Goal: Task Accomplishment & Management: Complete application form

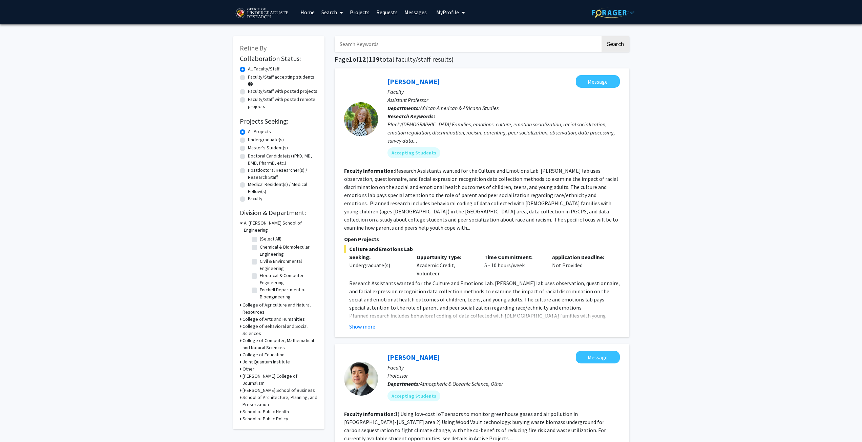
click at [359, 12] on link "Projects" at bounding box center [359, 12] width 26 height 24
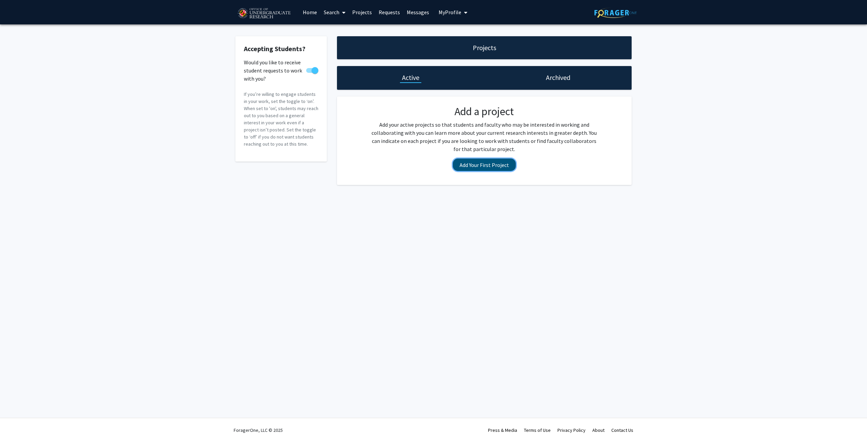
click at [487, 160] on button "Add Your First Project" at bounding box center [484, 165] width 63 height 13
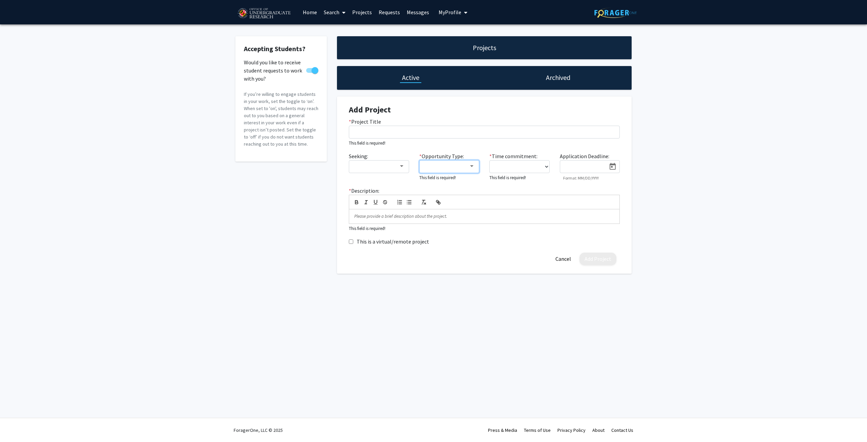
click at [462, 167] on div at bounding box center [446, 166] width 45 height 8
click at [419, 197] on mat-pseudo-checkbox at bounding box center [418, 198] width 5 height 5
click at [482, 134] on div at bounding box center [433, 221] width 867 height 442
click at [544, 165] on select "0 - 5 hours/week 5 - 10 hours/week 10 - 15 hours/week 15 - 20 hours/week 20 - 3…" at bounding box center [519, 166] width 60 height 13
select select "5 - 10"
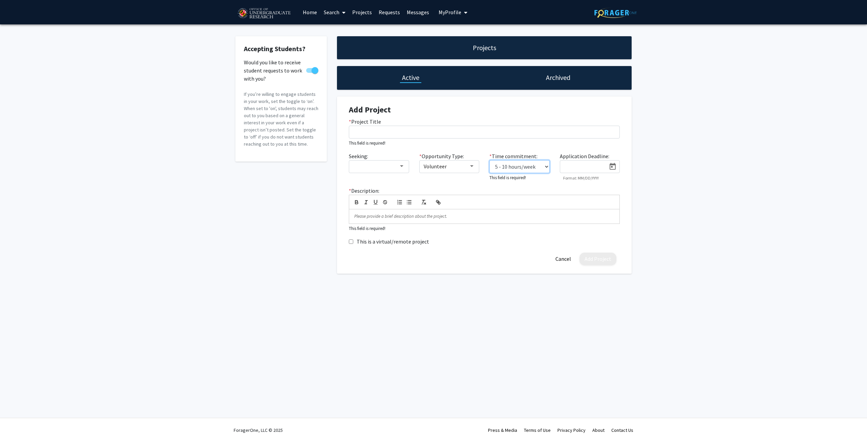
click at [489, 160] on select "0 - 5 hours/week 5 - 10 hours/week 10 - 15 hours/week 15 - 20 hours/week 20 - 3…" at bounding box center [519, 166] width 60 height 13
click at [592, 163] on div at bounding box center [583, 165] width 46 height 10
click at [613, 167] on icon "Open calendar" at bounding box center [613, 167] width 8 height 8
click at [718, 212] on div at bounding box center [433, 221] width 867 height 442
click at [375, 129] on input "* Project Title" at bounding box center [484, 132] width 271 height 13
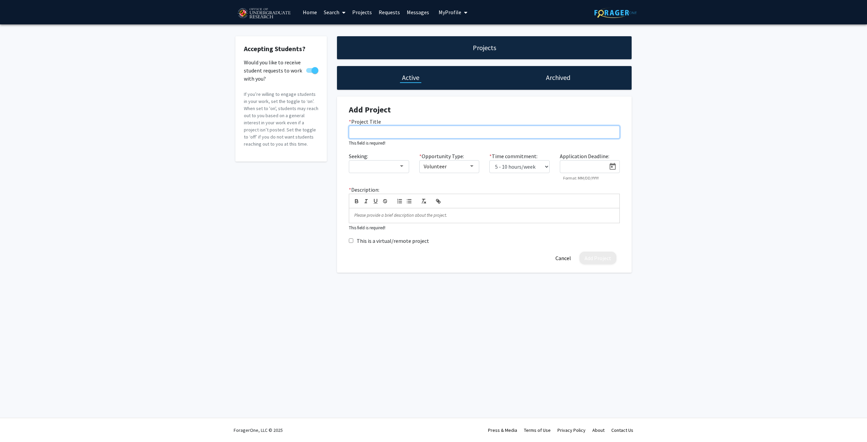
paste input "Detection of Antimicrobial Resistance (AMR) Genes in Quasi-Metagenomic Surface …"
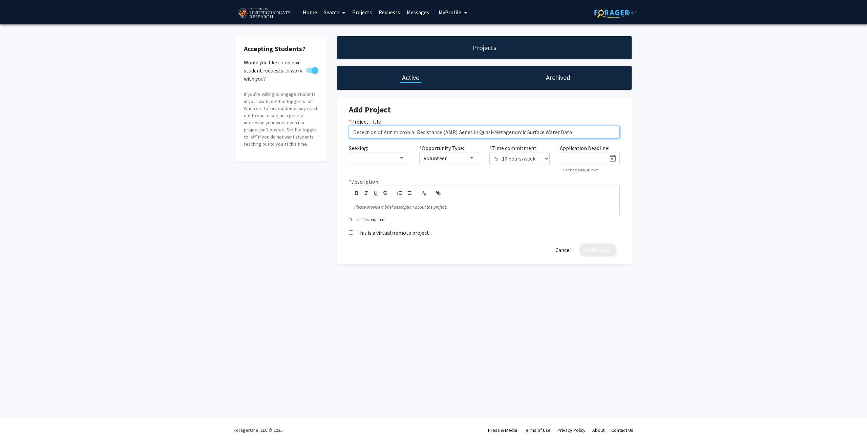
type input "Detection of Antimicrobial Resistance (AMR) Genes in Quasi-Metagenomic Surface …"
click at [401, 159] on div at bounding box center [401, 158] width 3 height 2
click at [349, 158] on mat-pseudo-checkbox at bounding box center [347, 157] width 5 height 5
click at [392, 145] on div at bounding box center [433, 221] width 867 height 442
click at [388, 207] on p at bounding box center [484, 207] width 260 height 6
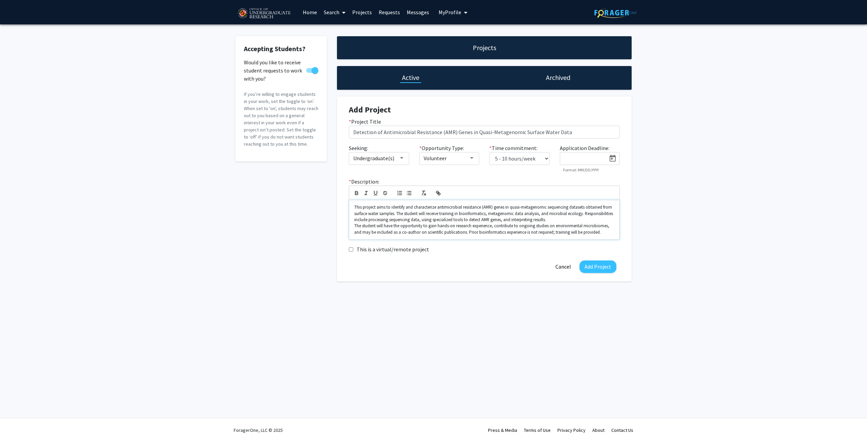
click at [553, 233] on p "The student will have the opportunity to gain hands-on research experience, con…" at bounding box center [484, 229] width 260 height 13
click at [584, 230] on p "The student will have the opportunity to gain hands-on research experience, con…" at bounding box center [484, 229] width 260 height 13
click at [0, 0] on span "appreciated." at bounding box center [0, 0] width 0 height 0
click at [612, 158] on icon "Open calendar" at bounding box center [613, 158] width 8 height 8
click at [652, 177] on button "Next month" at bounding box center [652, 179] width 14 height 14
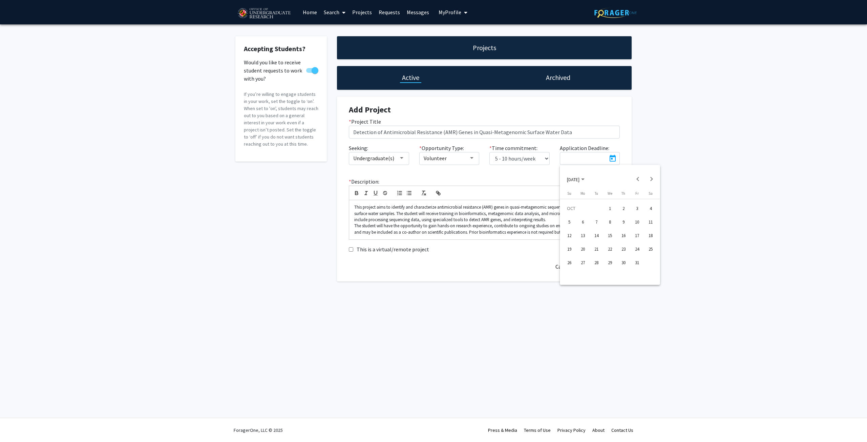
click at [637, 246] on div "24" at bounding box center [637, 249] width 12 height 12
type input "[DATE]"
click at [0, 0] on span "valued" at bounding box center [0, 0] width 0 height 0
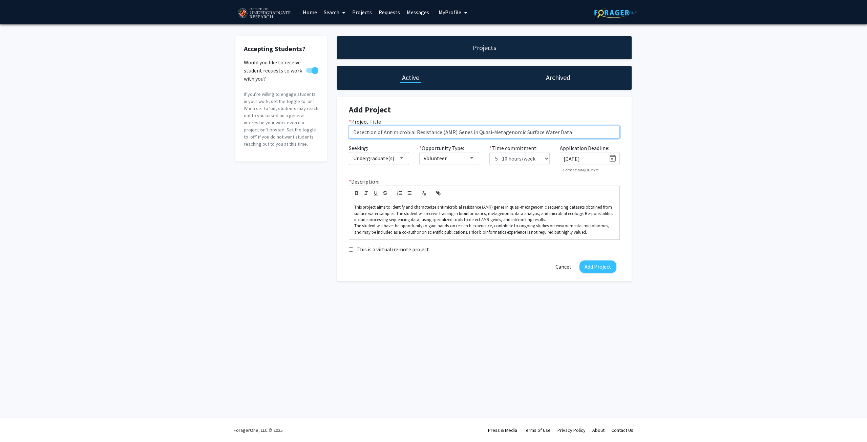
drag, startPoint x: 374, startPoint y: 131, endPoint x: 330, endPoint y: 127, distance: 44.3
click at [330, 127] on div "Accepting Students? Would you like to receive student requests to work with you…" at bounding box center [433, 158] width 406 height 245
drag, startPoint x: 469, startPoint y: 131, endPoint x: 482, endPoint y: 131, distance: 12.9
click at [482, 131] on input "Characterization of Antimicrobial Resistance (AMR) Genes in Quasi-Metagenomic S…" at bounding box center [484, 132] width 271 height 13
click at [579, 131] on input "Characterization of Antimicrobial Resistance (AMR) in Quasi-Metagenomic Surface…" at bounding box center [484, 132] width 271 height 13
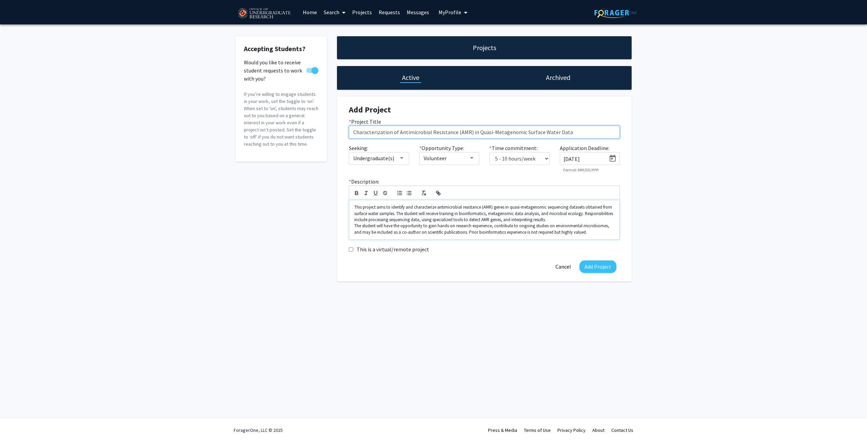
type input "Characterization of Antimicrobial Resistance (AMR) in Quasi-Metagenomic Surface…"
click at [592, 234] on p "The student will have the opportunity to gain hands-on research experience, con…" at bounding box center [484, 229] width 260 height 13
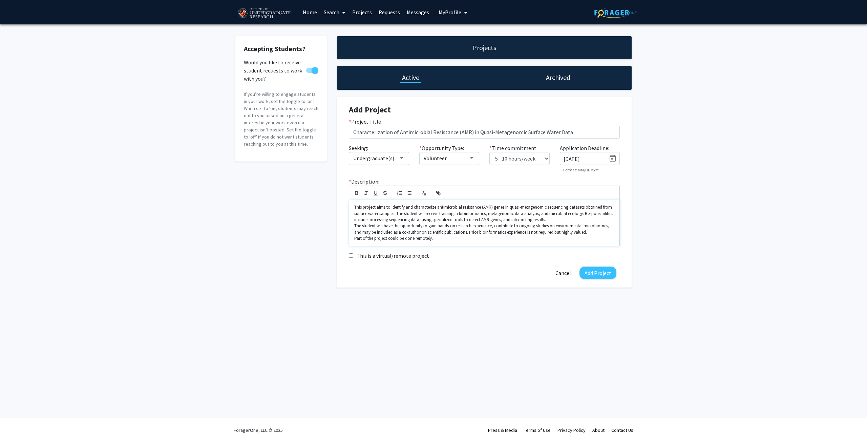
click at [490, 213] on p "This project aims to identify and characterize antimicrobial resistance (AMR) g…" at bounding box center [484, 213] width 260 height 19
click at [546, 213] on p "This project aims to identify and characterize antimicrobial resistance (AMR) g…" at bounding box center [484, 213] width 260 height 19
click at [595, 273] on button "Add Project" at bounding box center [598, 273] width 37 height 13
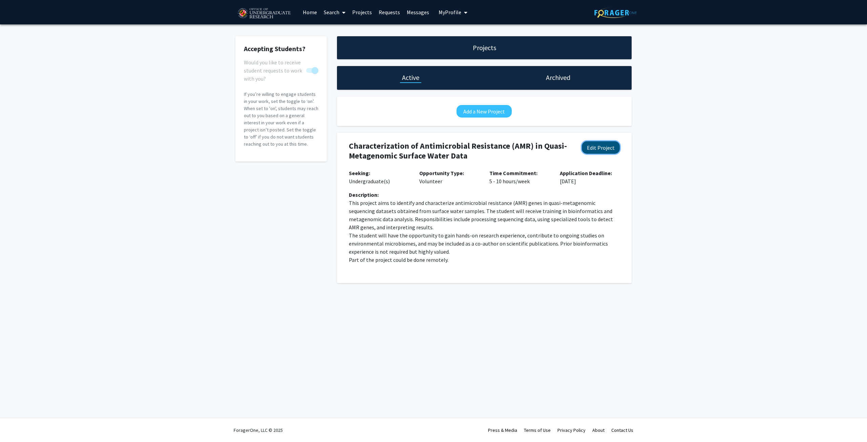
click at [601, 147] on button "Edit Project" at bounding box center [601, 147] width 38 height 13
select select "5 - 10"
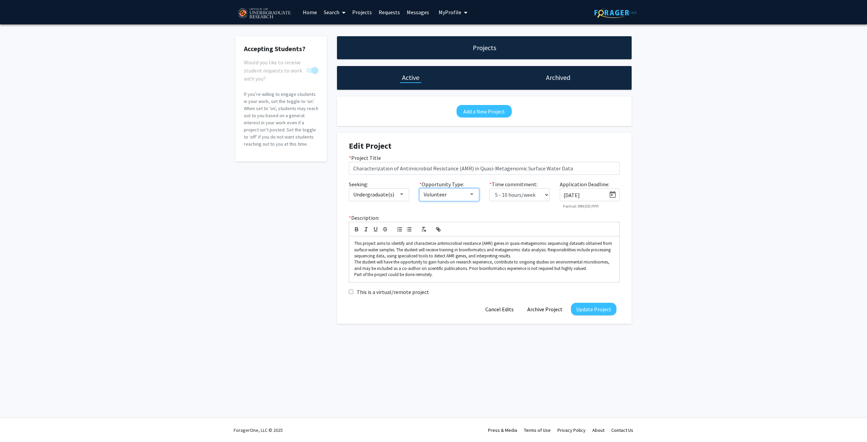
click at [476, 194] on mat-select "Volunteer" at bounding box center [449, 194] width 60 height 13
click at [472, 194] on div at bounding box center [471, 194] width 3 height 2
click at [472, 194] on div at bounding box center [433, 221] width 867 height 442
click at [497, 312] on button "Cancel Edits" at bounding box center [499, 309] width 39 height 13
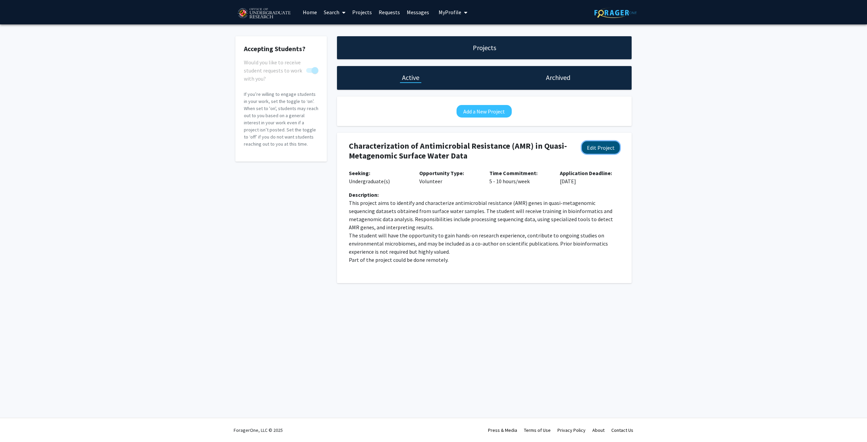
click at [609, 150] on button "Edit Project" at bounding box center [601, 147] width 38 height 13
select select "5 - 10"
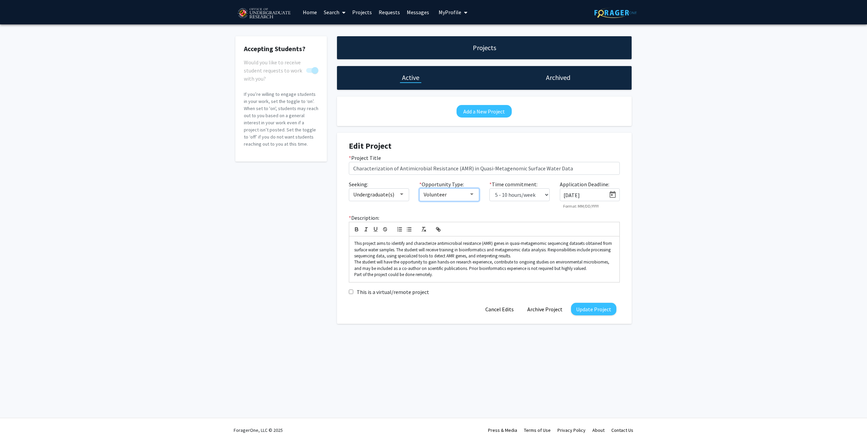
click at [468, 195] on div "Volunteer" at bounding box center [446, 194] width 45 height 8
click at [419, 163] on mat-pseudo-checkbox at bounding box center [418, 161] width 5 height 5
click at [585, 310] on div at bounding box center [433, 221] width 867 height 442
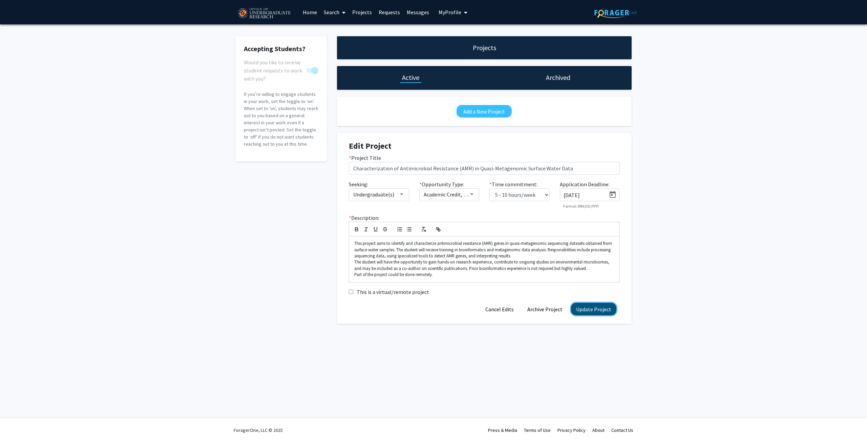
click at [610, 310] on button "Update Project" at bounding box center [593, 309] width 45 height 13
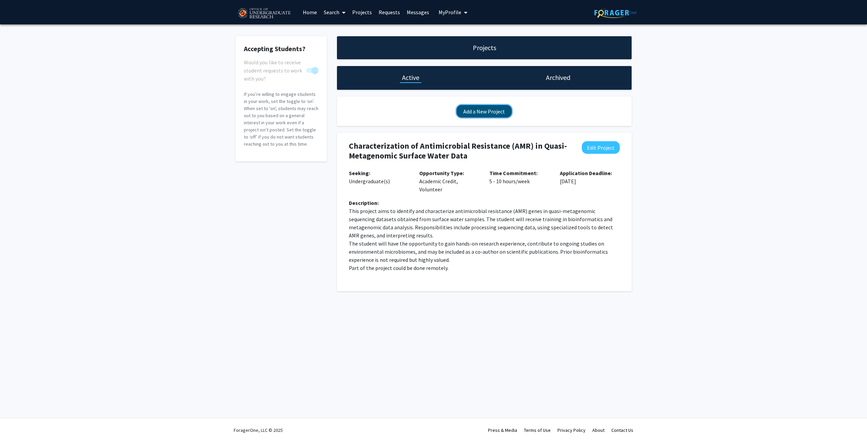
click at [488, 110] on button "Add a New Project" at bounding box center [484, 111] width 55 height 13
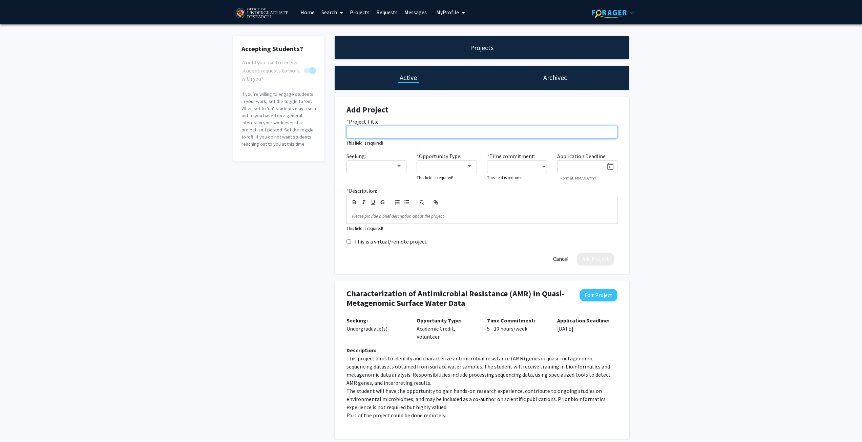
click at [405, 130] on input "* Project Title" at bounding box center [481, 132] width 271 height 13
paste input "Multiplex qPCR Optimization in Food Safety"
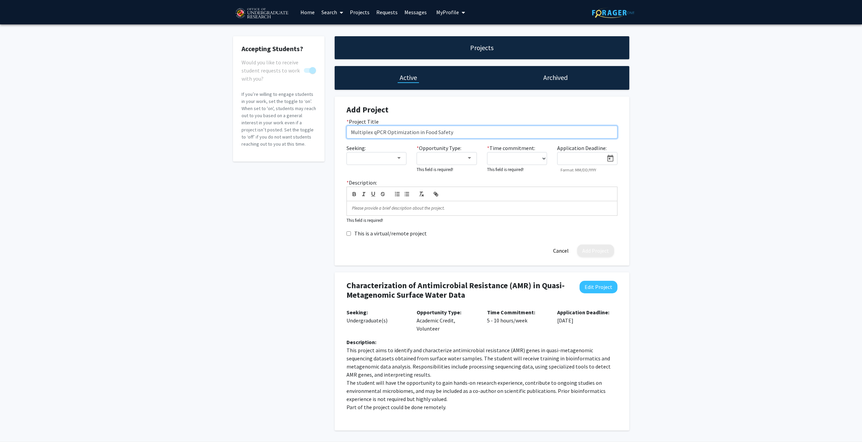
click at [421, 132] on input "Multiplex qPCR Optimization in Food Safety" at bounding box center [481, 132] width 271 height 13
type input "Multiplex qPCR Optimization - Food Safety"
click at [395, 160] on div at bounding box center [373, 158] width 45 height 8
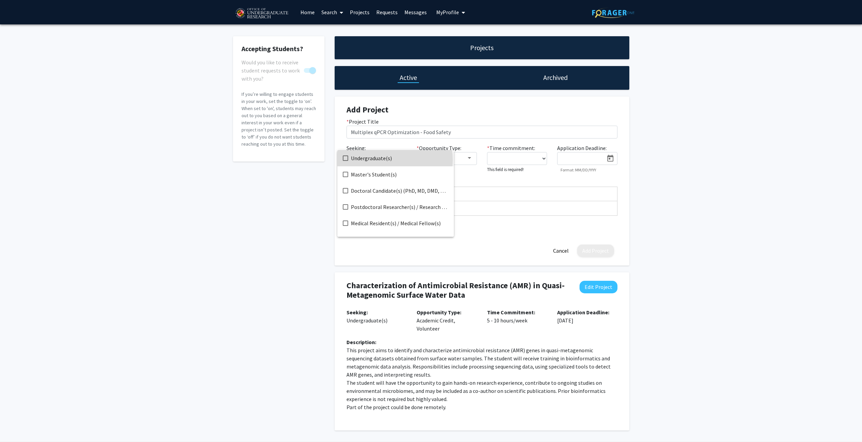
click at [395, 160] on span "Undergraduate(s)" at bounding box center [400, 158] width 98 height 16
click at [473, 144] on div at bounding box center [431, 221] width 862 height 442
click at [469, 157] on div at bounding box center [469, 158] width 3 height 2
click at [414, 190] on mat-pseudo-checkbox at bounding box center [415, 190] width 5 height 5
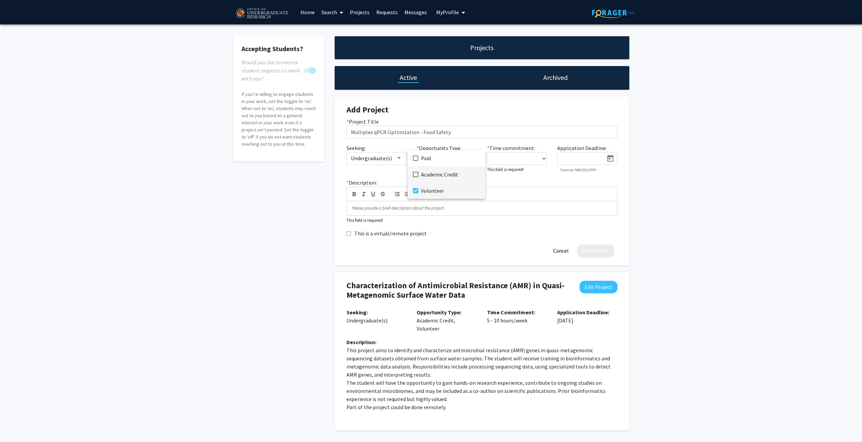
click at [416, 173] on mat-pseudo-checkbox at bounding box center [415, 174] width 5 height 5
click at [520, 163] on div at bounding box center [431, 221] width 862 height 442
click at [525, 159] on select "0 - 5 hours/week 5 - 10 hours/week 10 - 15 hours/week 15 - 20 hours/week 20 - 3…" at bounding box center [517, 158] width 60 height 13
select select "5 - 10"
click at [487, 152] on select "0 - 5 hours/week 5 - 10 hours/week 10 - 15 hours/week 15 - 20 hours/week 20 - 3…" at bounding box center [517, 158] width 60 height 13
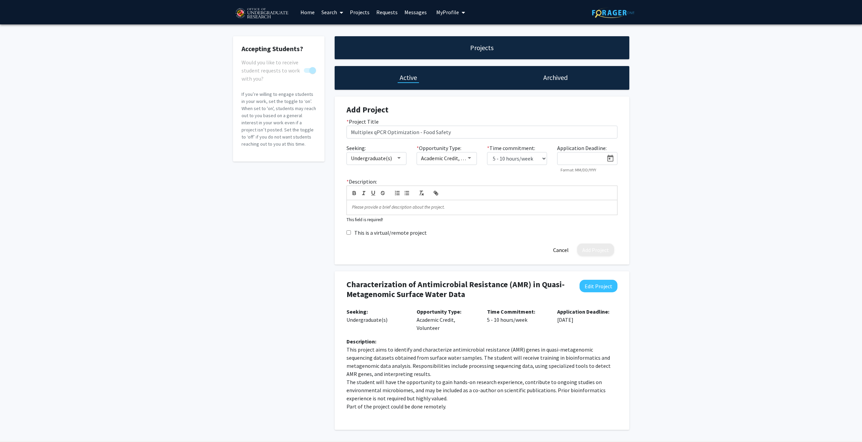
click at [573, 158] on input at bounding box center [582, 159] width 43 height 6
click at [610, 158] on icon "Open calendar" at bounding box center [610, 158] width 8 height 8
click at [652, 178] on button "Next month" at bounding box center [649, 179] width 14 height 14
click at [637, 246] on div "24" at bounding box center [634, 249] width 12 height 12
type input "[DATE]"
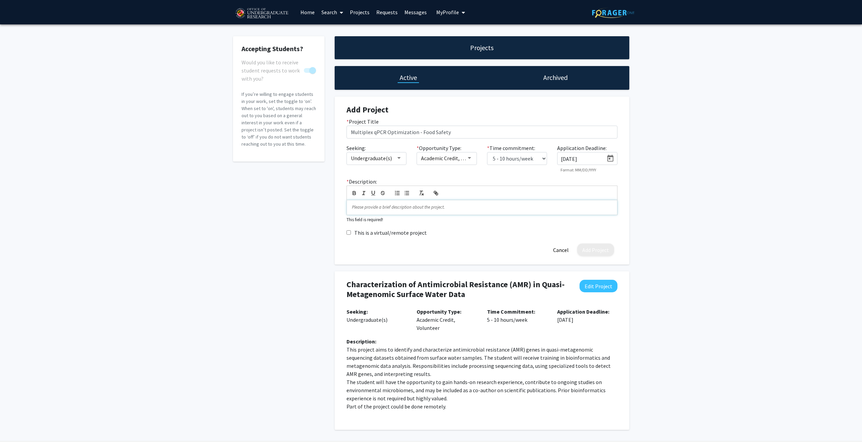
click at [400, 206] on p at bounding box center [482, 207] width 260 height 6
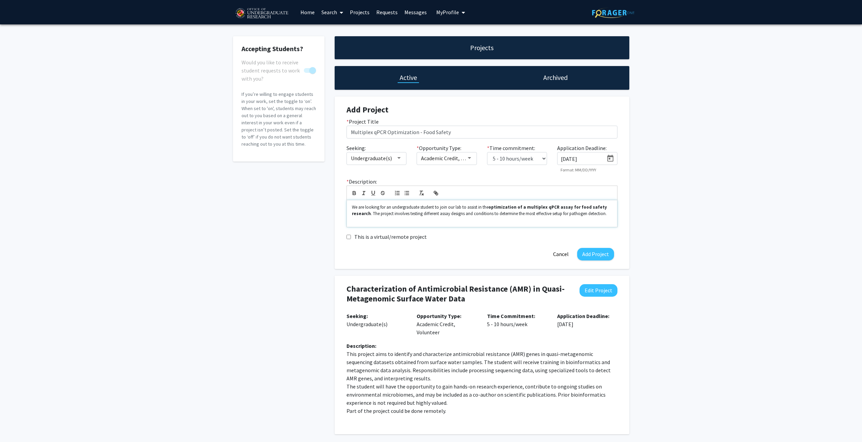
click at [363, 217] on p at bounding box center [482, 220] width 260 height 6
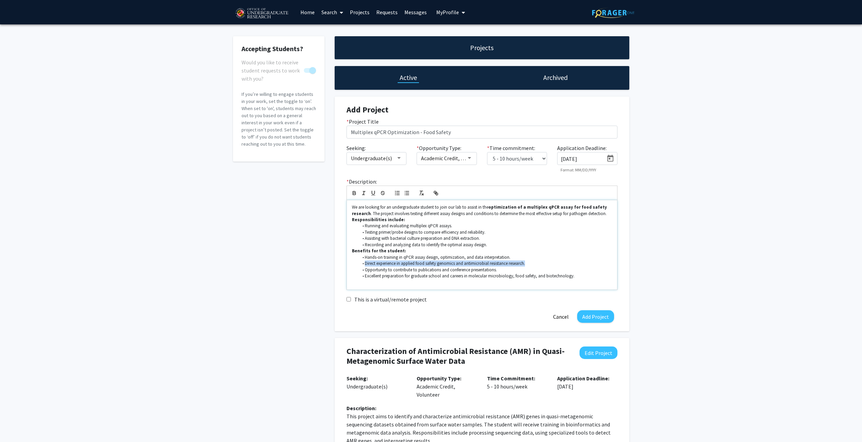
drag, startPoint x: 531, startPoint y: 264, endPoint x: 349, endPoint y: 261, distance: 182.6
click at [349, 261] on div "We are looking for an undergraduate student to join our lab to assist in the op…" at bounding box center [482, 244] width 270 height 89
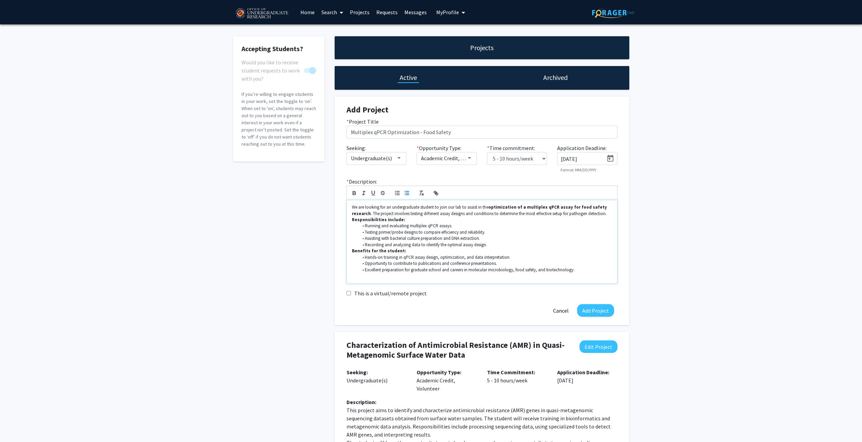
click at [419, 208] on p "We are looking for an undergraduate student to join our lab to assist in the op…" at bounding box center [482, 210] width 260 height 13
click at [0, 0] on span "undergraduate" at bounding box center [0, 0] width 0 height 0
click at [580, 215] on p "We are looking for an undergraduate to join our lab to assist in the optimizati…" at bounding box center [482, 210] width 260 height 13
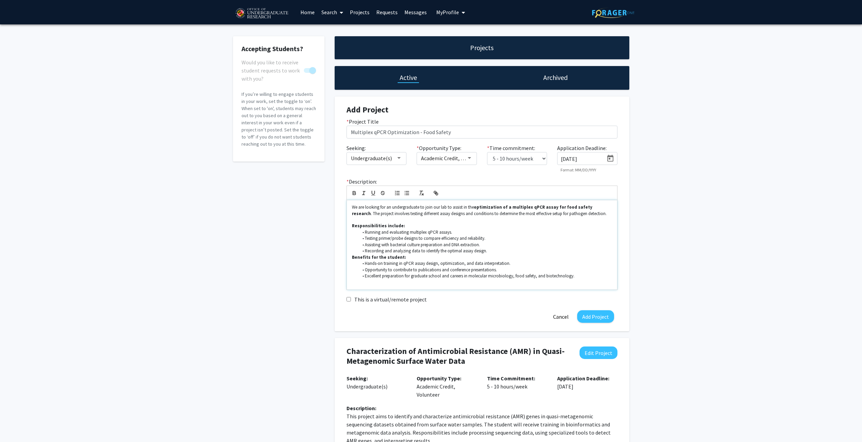
click at [580, 273] on li "Excellent preparation for graduate school and careers in molecular microbiology…" at bounding box center [485, 276] width 254 height 6
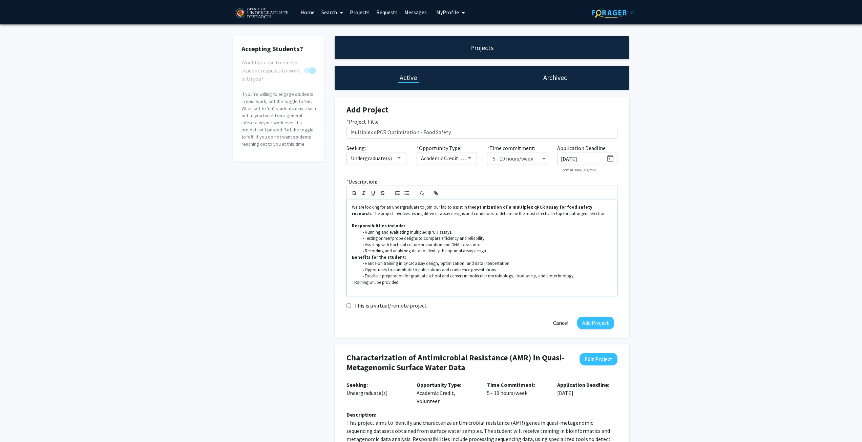
click at [355, 283] on p "TRaining will be provided" at bounding box center [482, 282] width 260 height 6
click at [574, 279] on li "Excellent preparation for graduate school and careers in molecular microbiology…" at bounding box center [485, 276] width 254 height 6
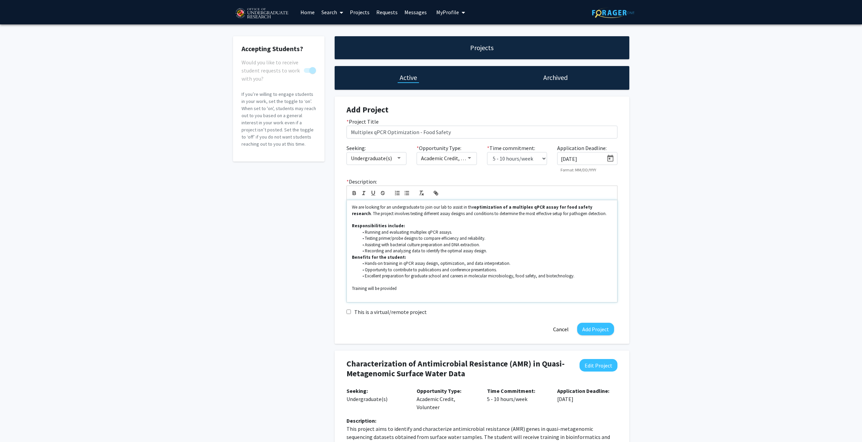
click at [0, 0] on span "This experience provides excellent" at bounding box center [0, 0] width 0 height 0
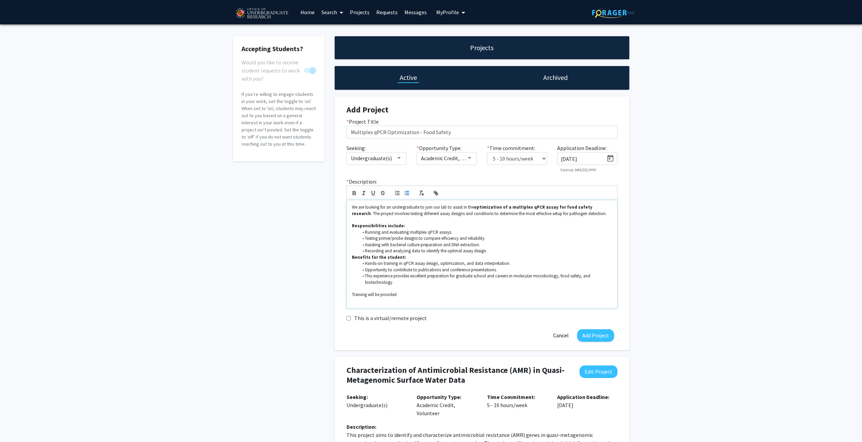
click at [390, 271] on li "Opportunity to contribute to publications and conference presentations." at bounding box center [485, 270] width 254 height 6
click at [0, 0] on span "There is also the chance to make valuable contributions" at bounding box center [0, 0] width 0 height 0
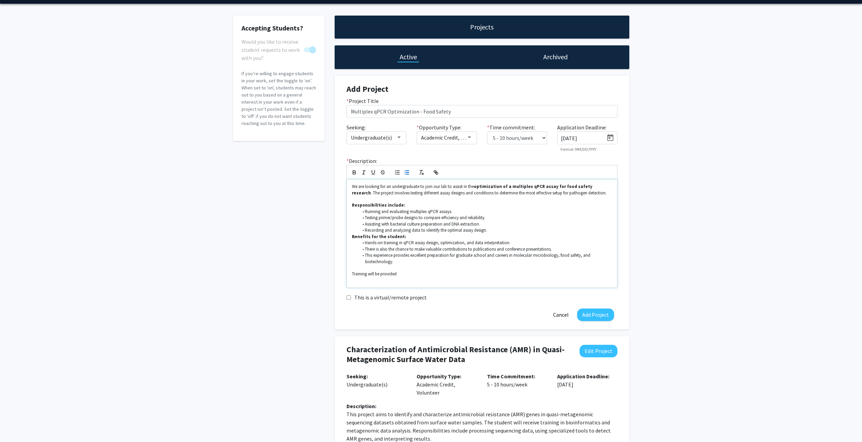
scroll to position [23, 0]
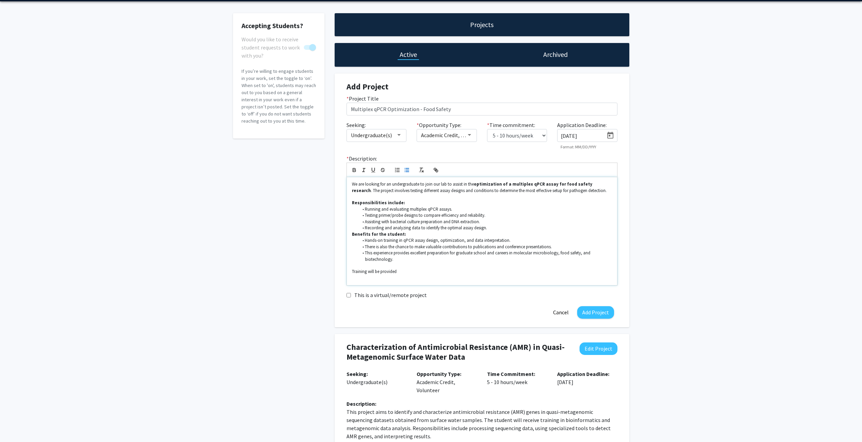
click at [410, 271] on p "Training will be provided" at bounding box center [482, 272] width 260 height 6
click at [590, 312] on button "Add Project" at bounding box center [595, 312] width 37 height 13
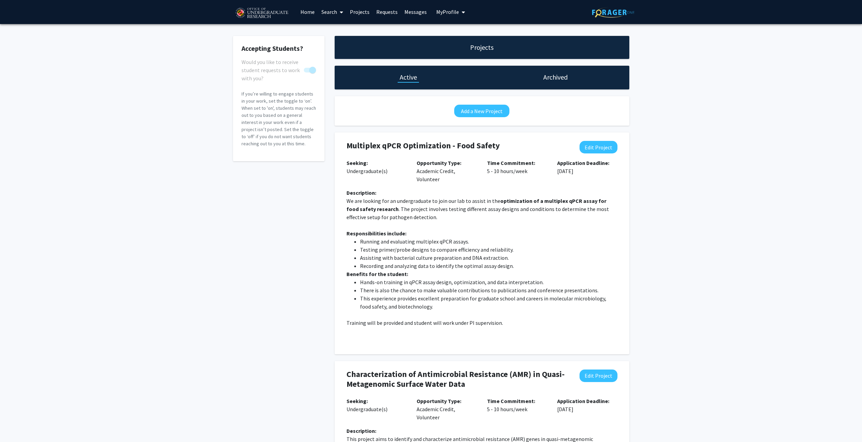
scroll to position [0, 0]
